Goal: Task Accomplishment & Management: Use online tool/utility

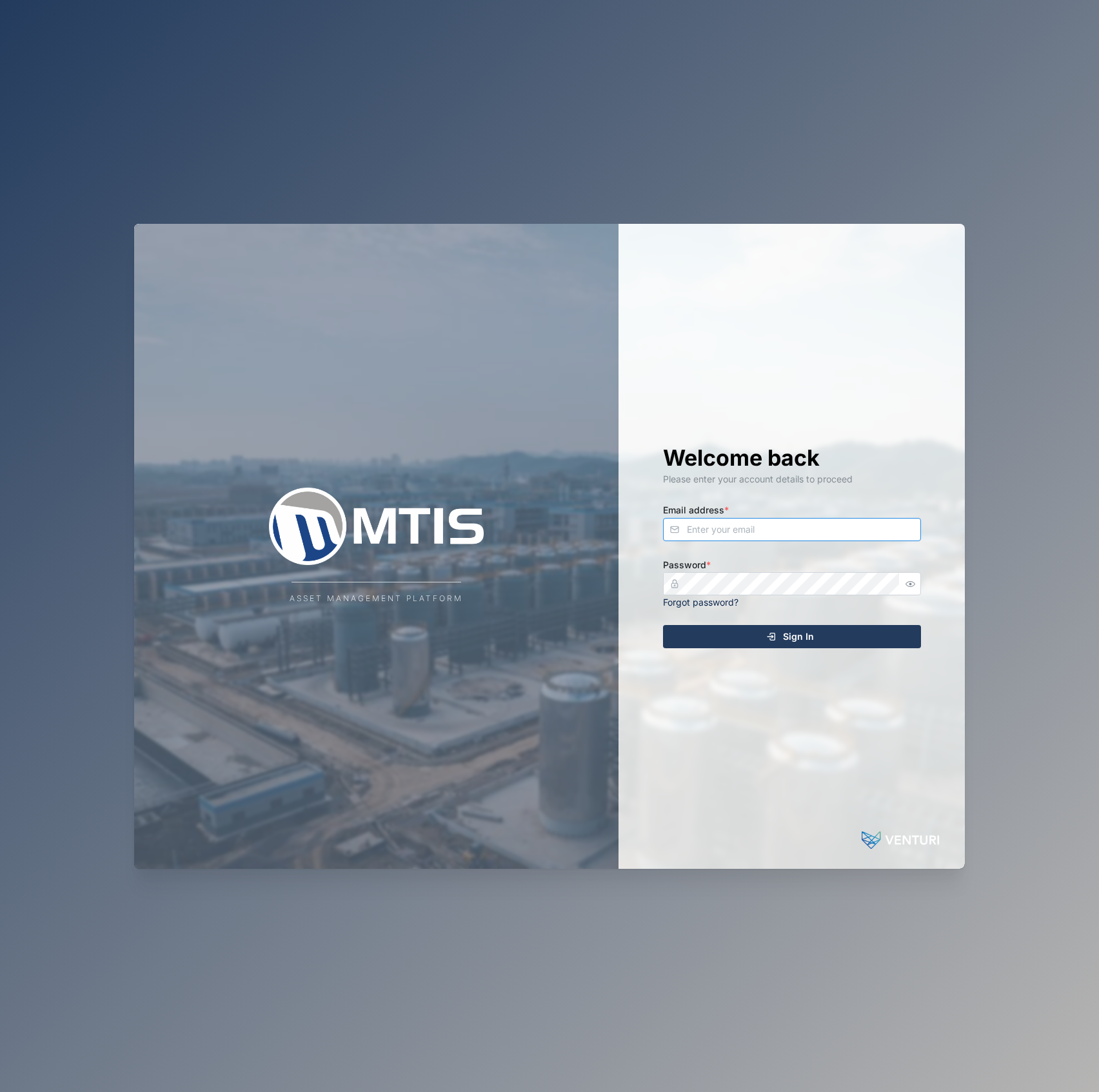
click at [759, 529] on input "Email address *" at bounding box center [792, 529] width 258 height 23
type input "d"
type input "[EMAIL_ADDRESS][PERSON_NAME][DOMAIN_NAME]"
click at [663, 625] on button "Sign In" at bounding box center [792, 637] width 258 height 23
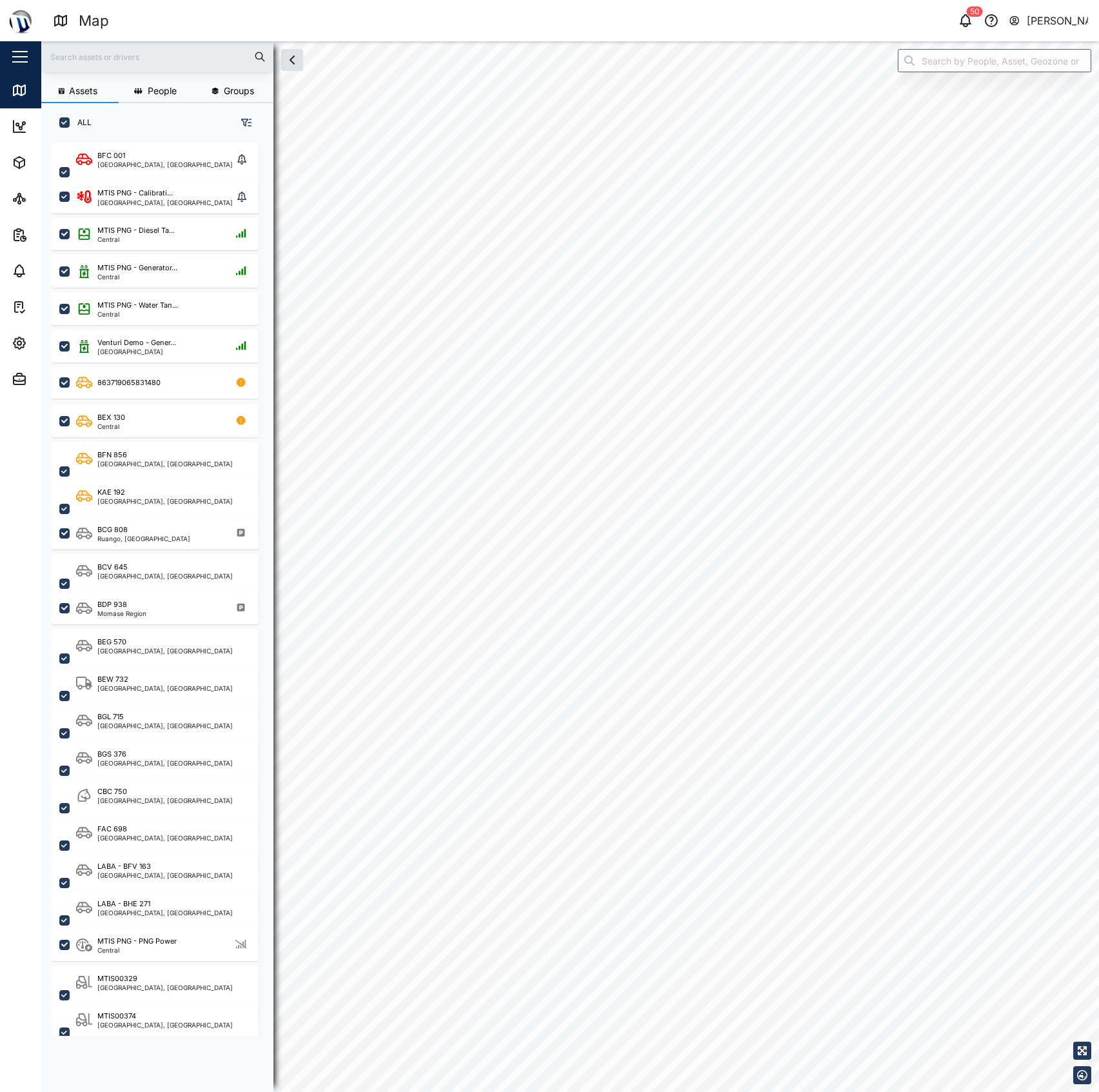
checkbox input "true"
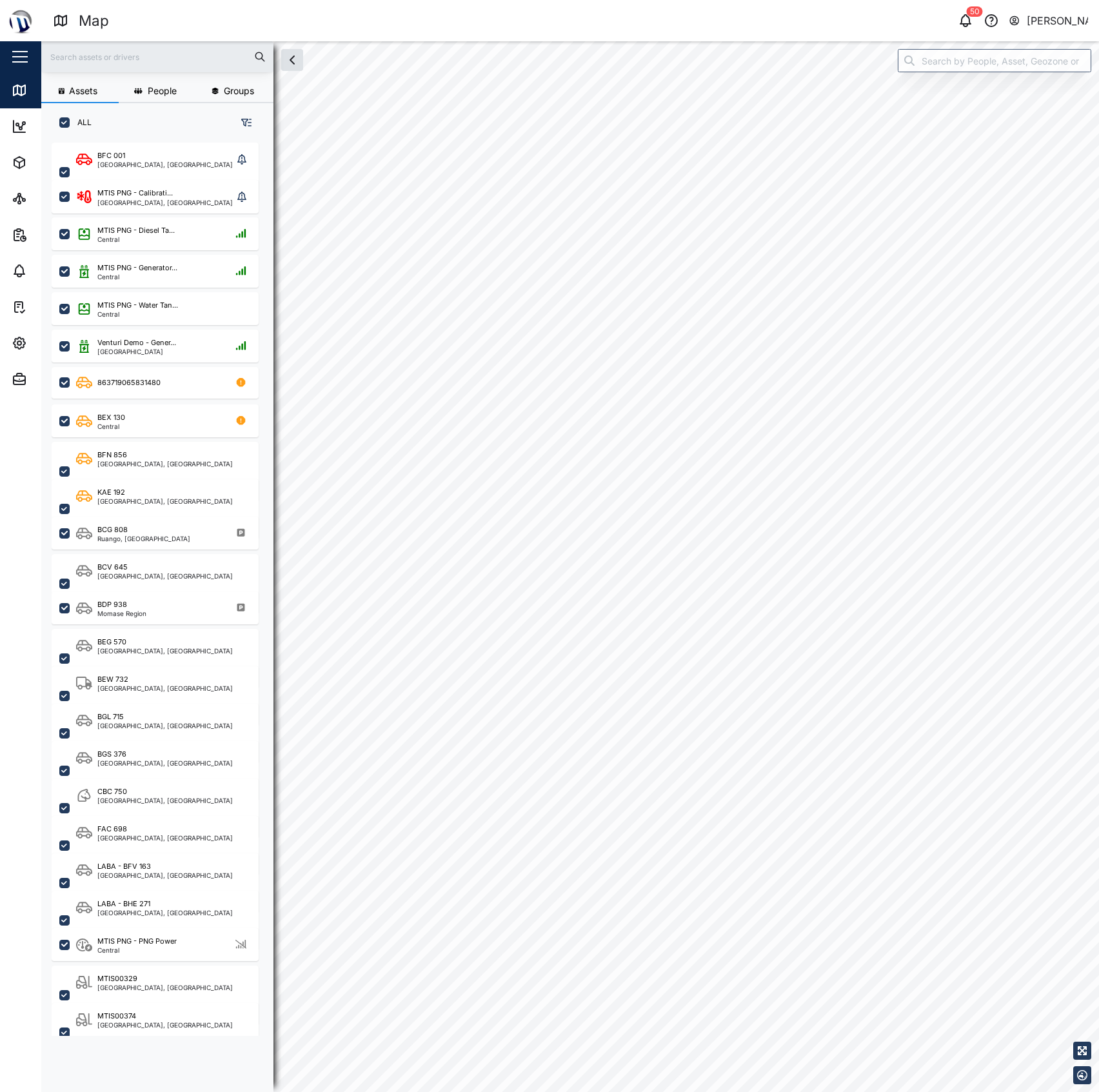
checkbox input "true"
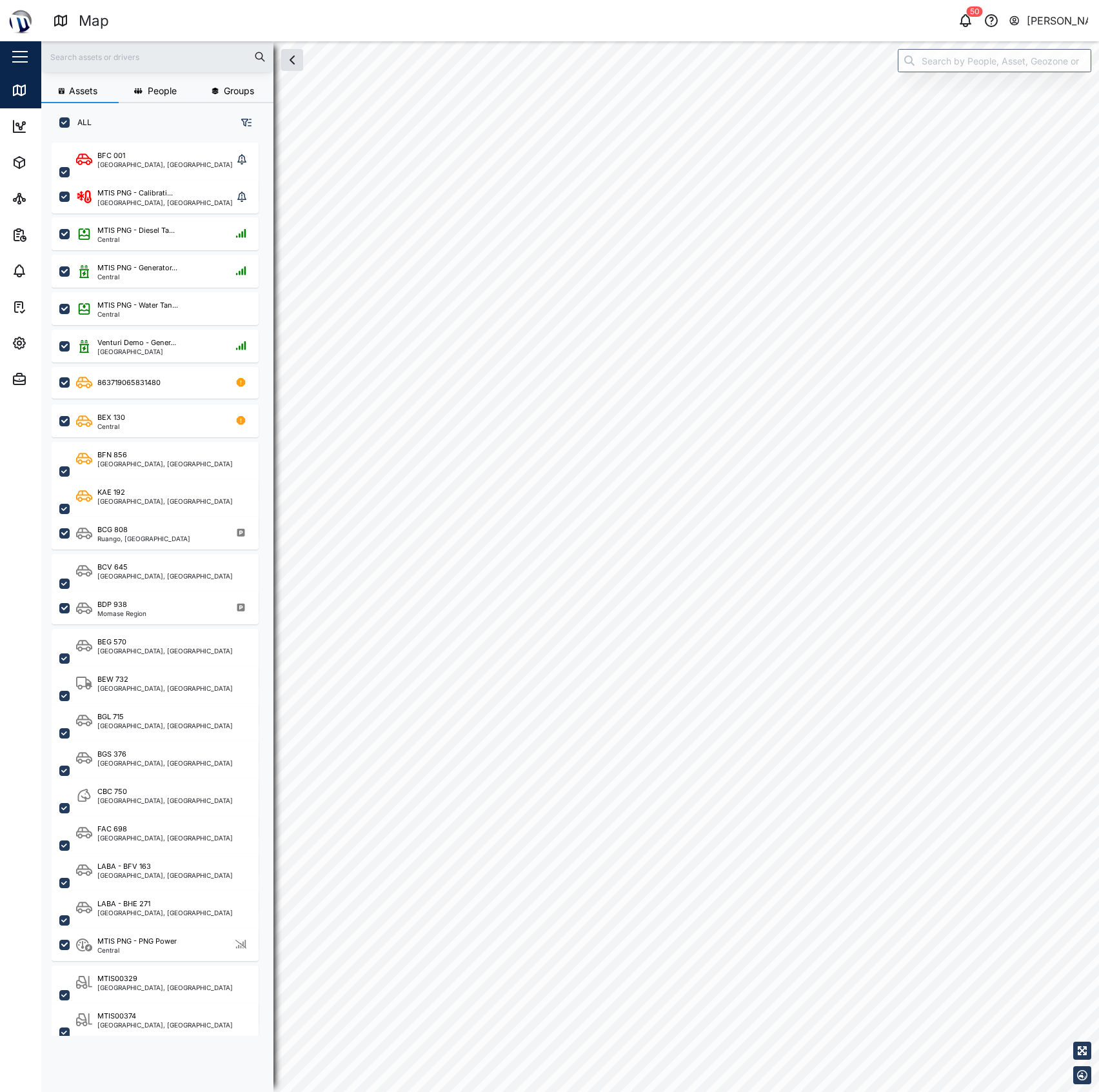
checkbox input "true"
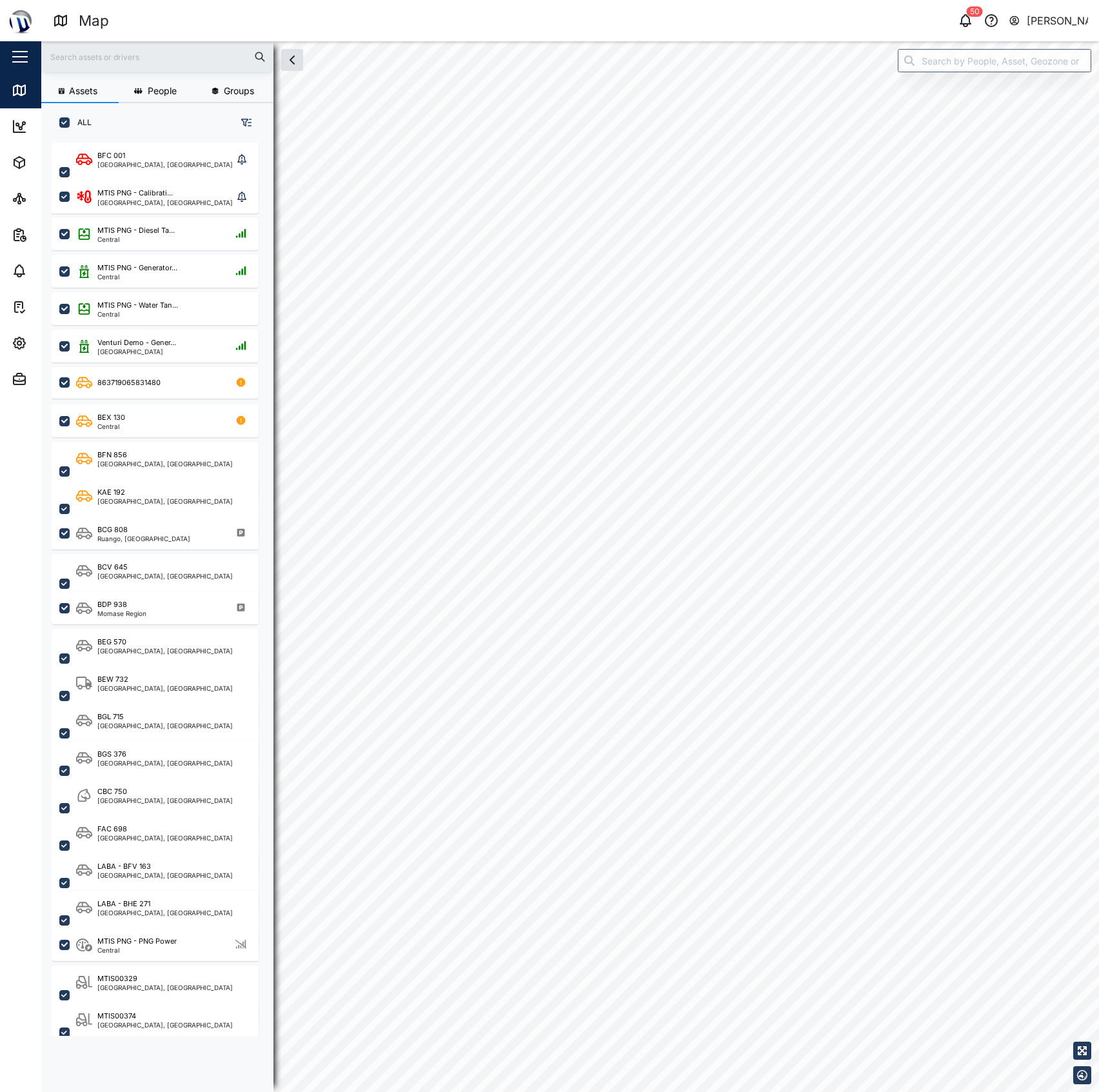
checkbox input "true"
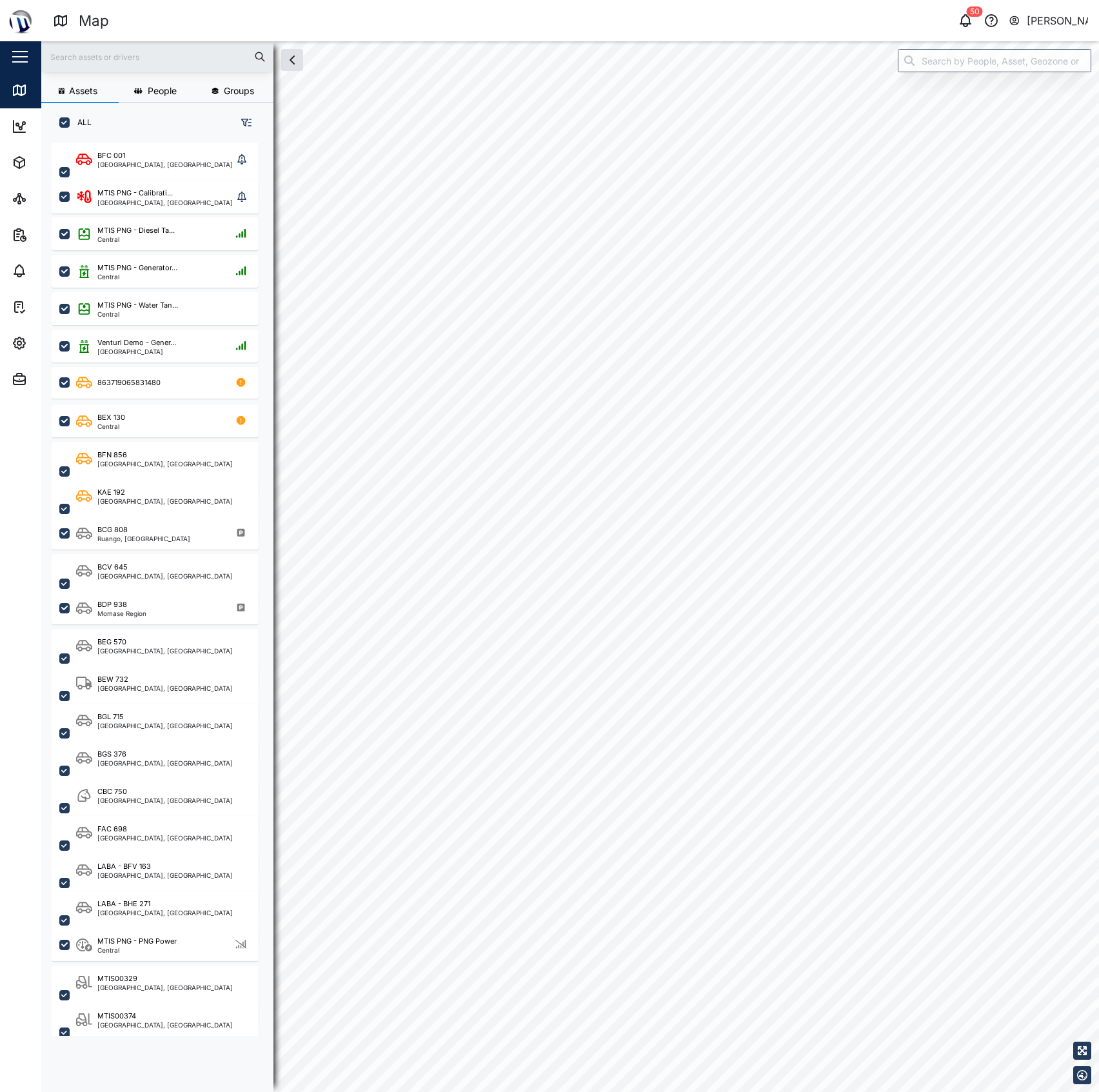
checkbox input "true"
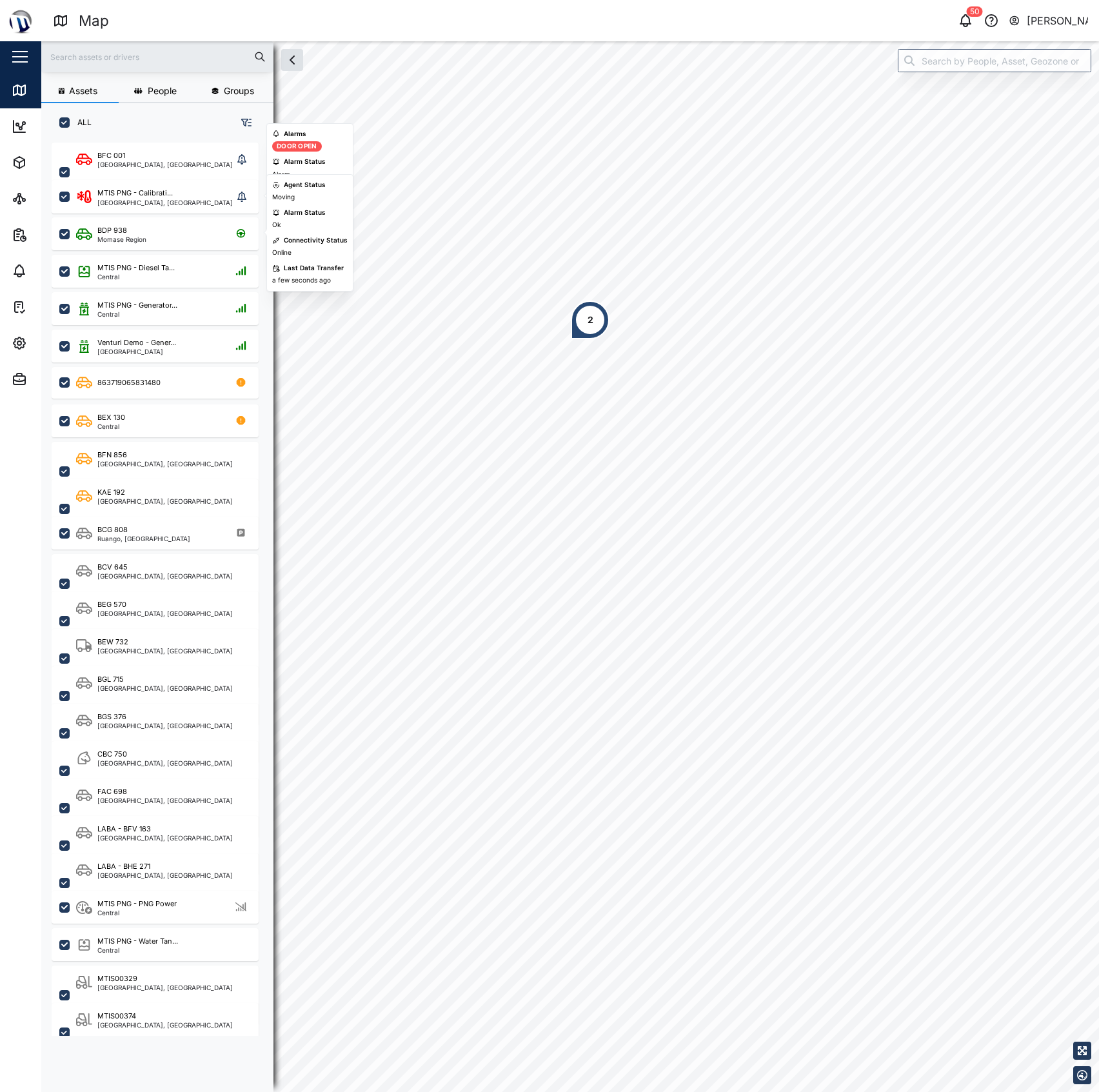
click at [306, 167] on div "Alarm Status Alarm" at bounding box center [299, 167] width 53 height 22
